Goal: Task Accomplishment & Management: Use online tool/utility

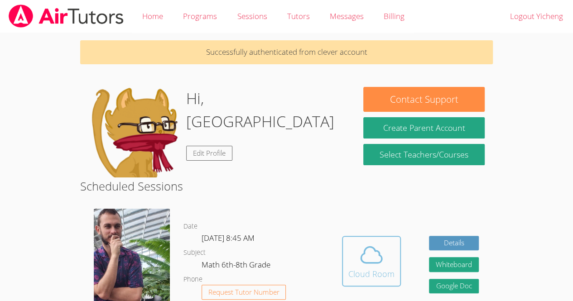
click at [379, 265] on icon at bounding box center [371, 254] width 25 height 25
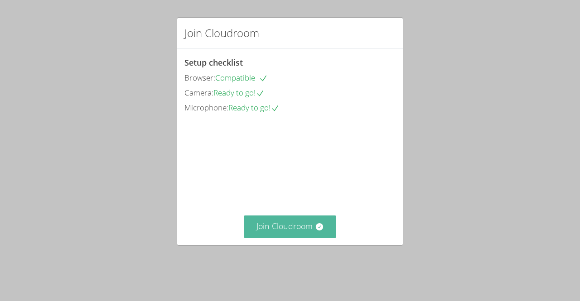
click at [305, 238] on button "Join Cloudroom" at bounding box center [290, 227] width 93 height 22
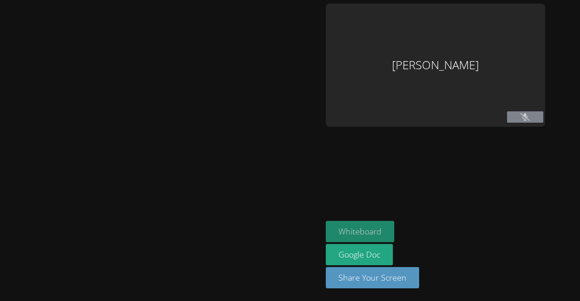
click at [359, 242] on button "Whiteboard" at bounding box center [360, 231] width 68 height 21
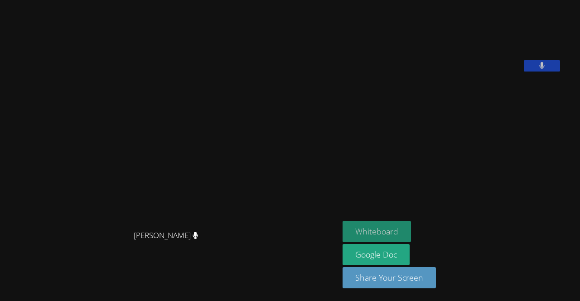
click at [411, 230] on button "Whiteboard" at bounding box center [377, 231] width 68 height 21
click at [404, 233] on button "Whiteboard" at bounding box center [377, 231] width 68 height 21
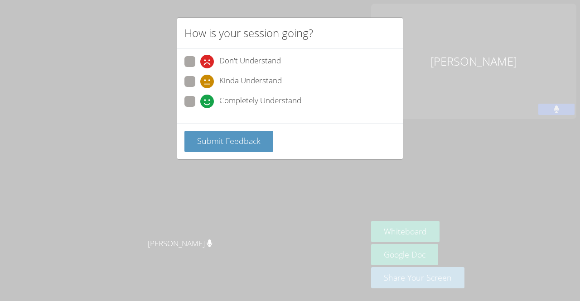
click at [200, 108] on span at bounding box center [200, 108] width 0 height 0
click at [200, 103] on input "Completely Understand" at bounding box center [204, 100] width 8 height 8
radio input "true"
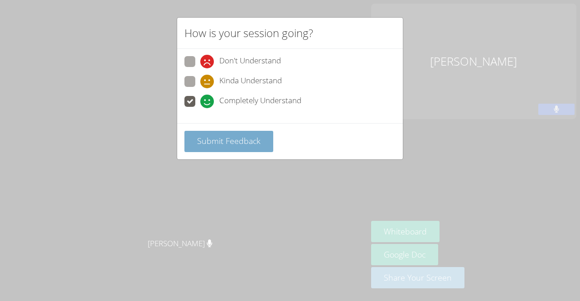
click at [225, 135] on span "Submit Feedback" at bounding box center [228, 140] width 63 height 11
